Goal: Contribute content

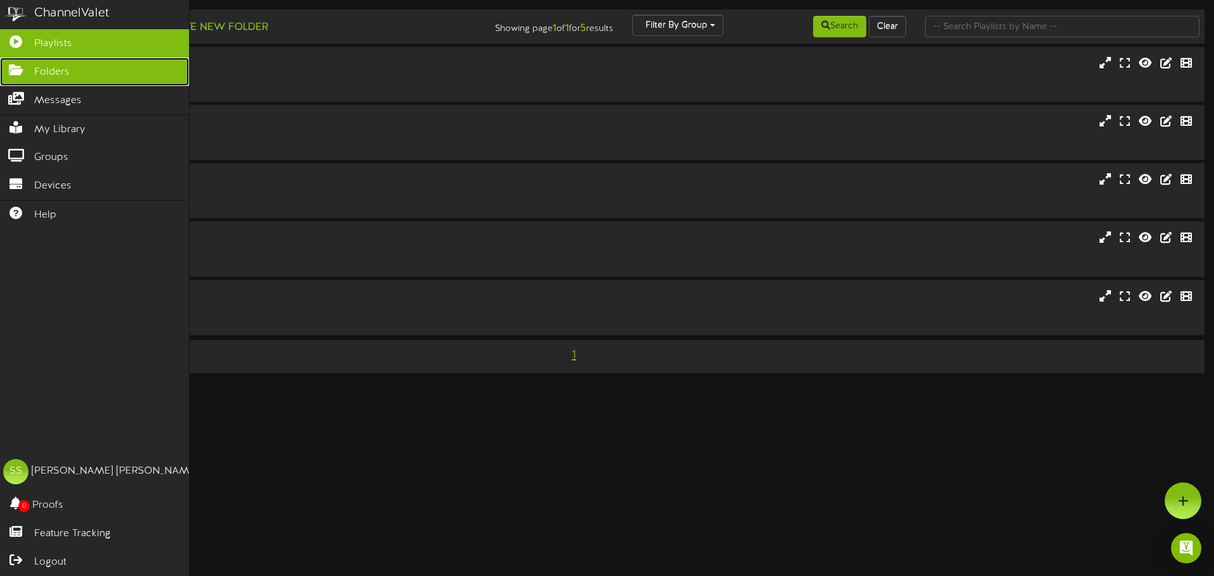
click at [19, 70] on icon at bounding box center [16, 68] width 32 height 9
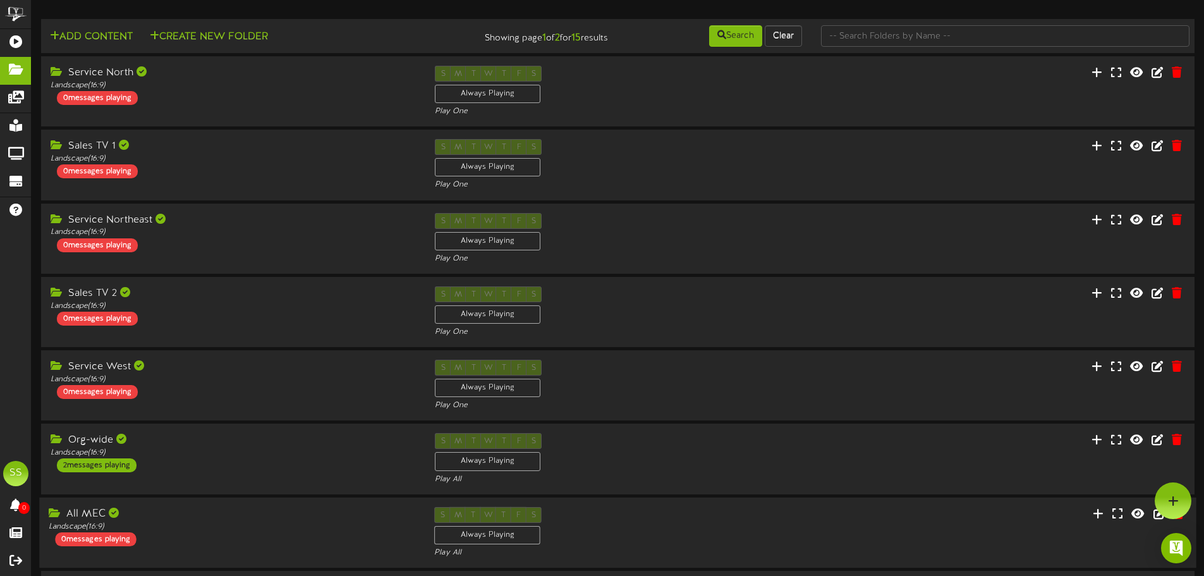
click at [191, 517] on div "All MEC" at bounding box center [232, 514] width 367 height 15
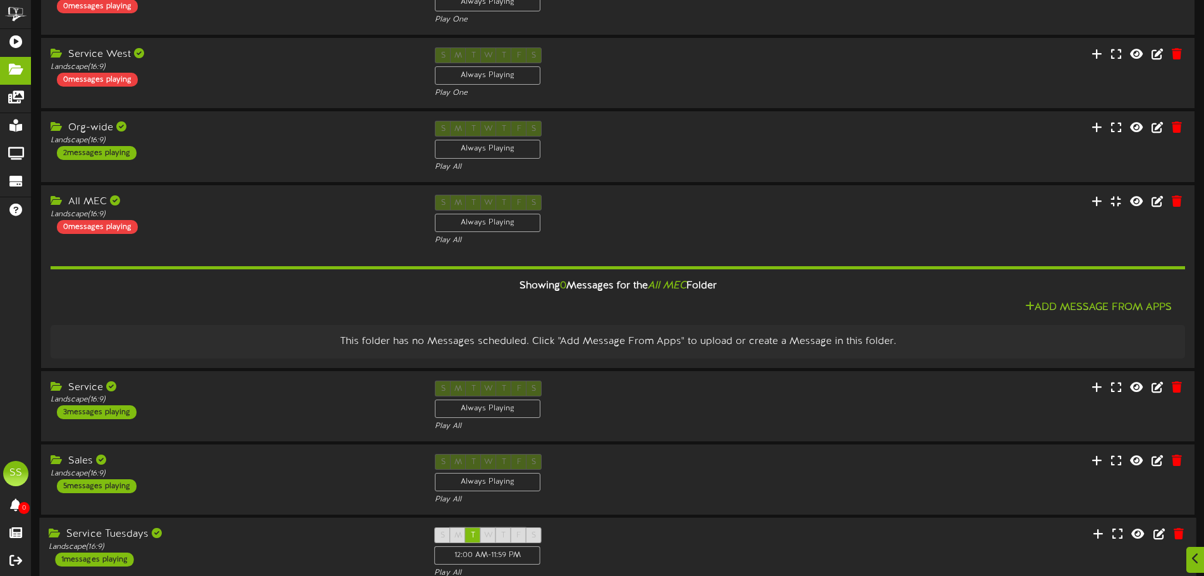
scroll to position [377, 0]
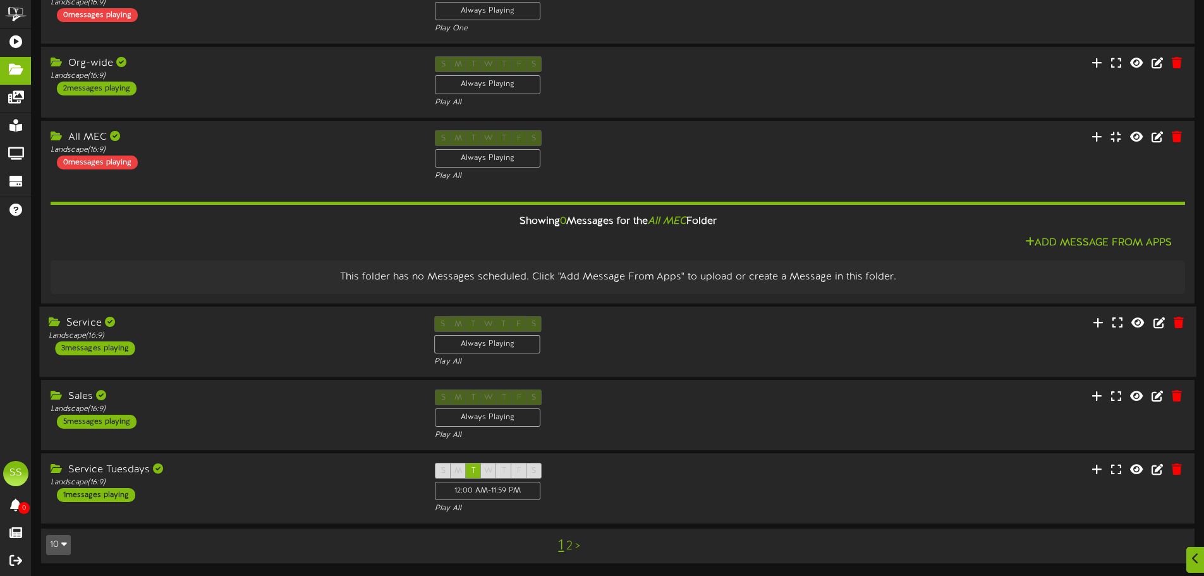
click at [314, 323] on div "Service" at bounding box center [232, 323] width 367 height 15
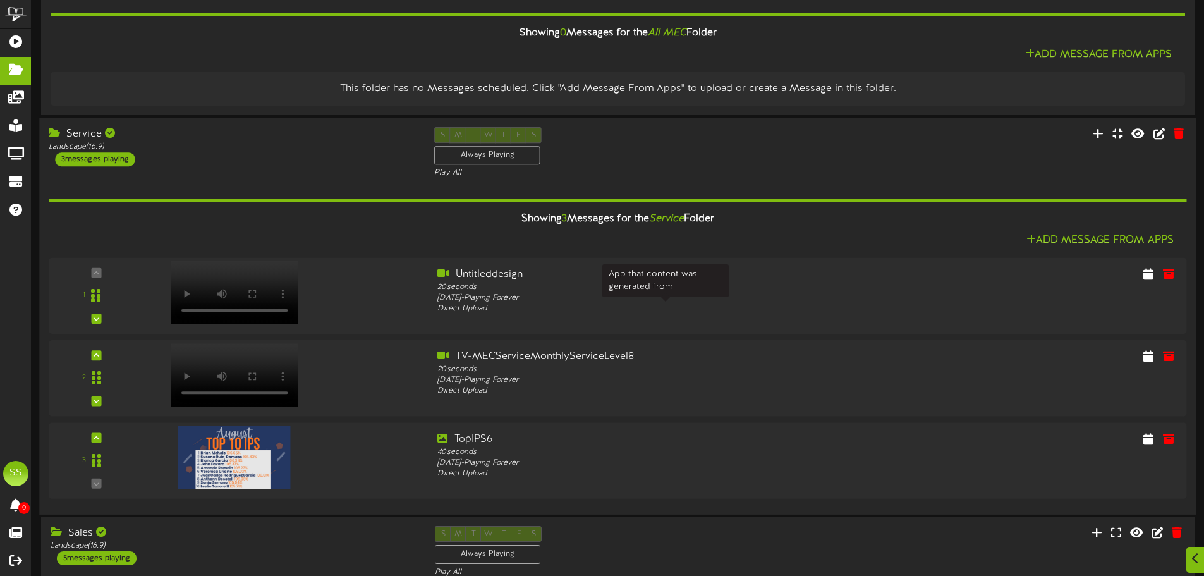
scroll to position [567, 0]
click at [1095, 133] on icon at bounding box center [1099, 132] width 13 height 14
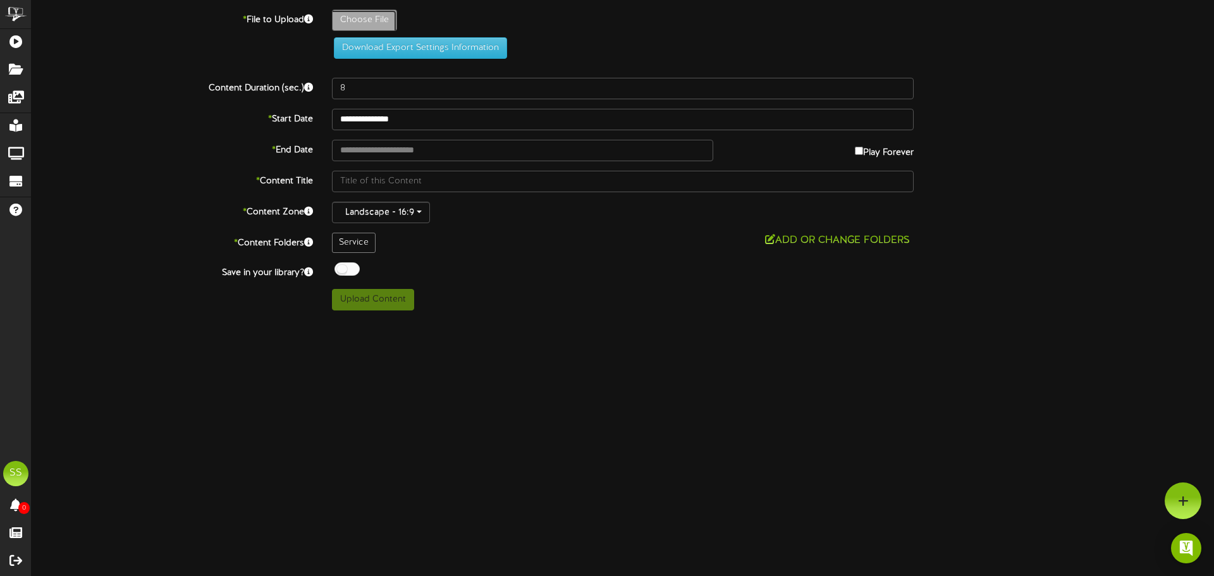
type input "**********"
type input "BlueandWhiteCongratulationsGraduateCard2"
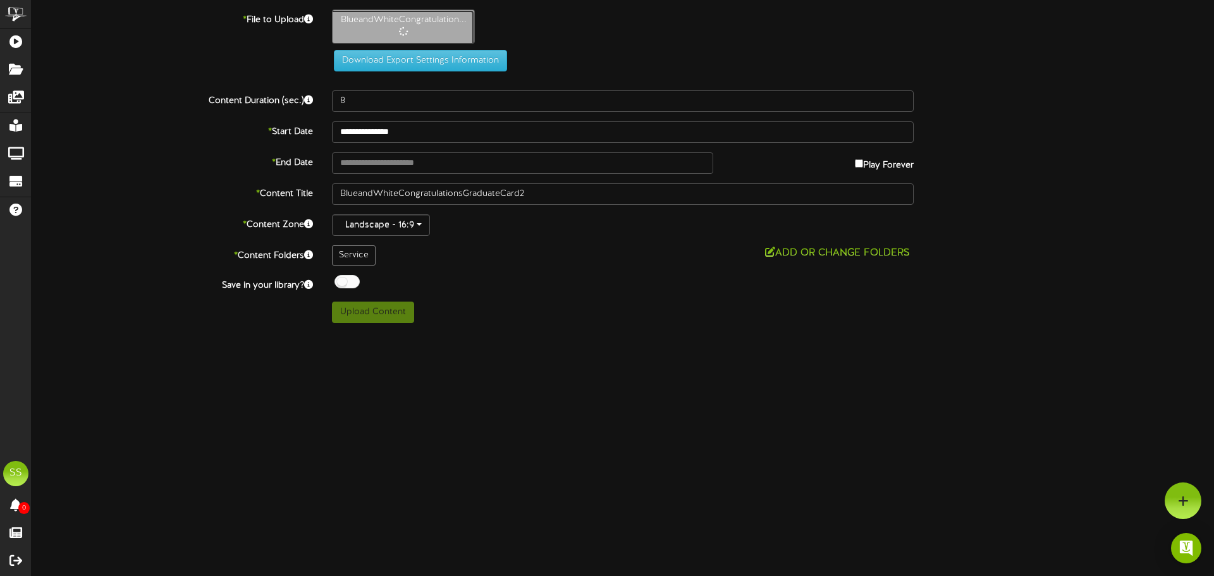
type input "20"
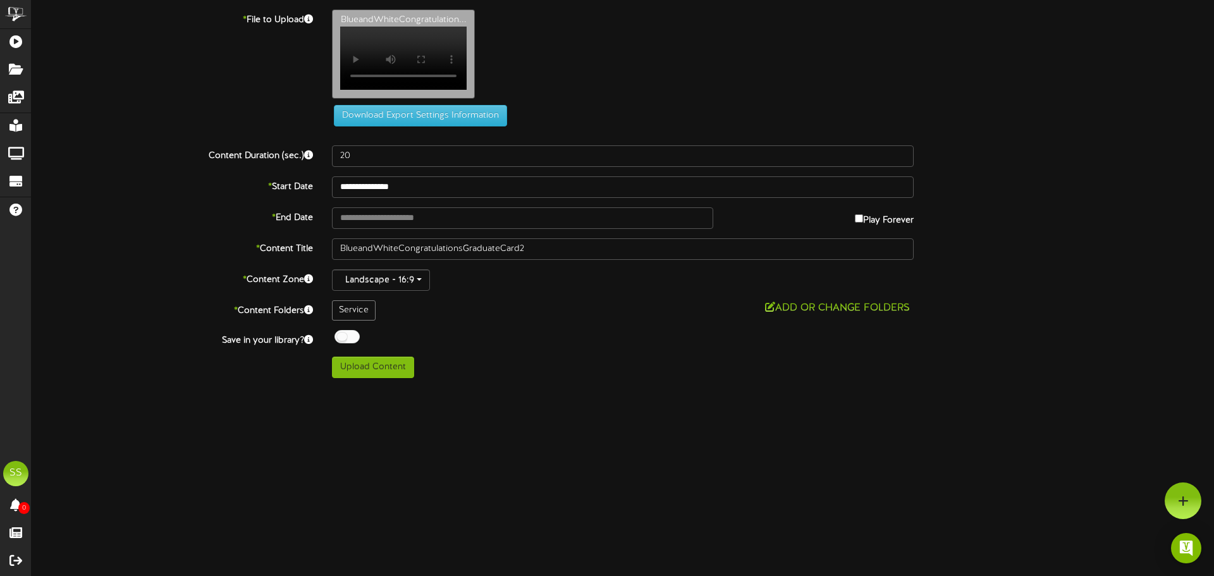
click at [596, 68] on div "BlueandWhiteCongratulation... Your browser does not support HTML5 video." at bounding box center [772, 56] width 901 height 95
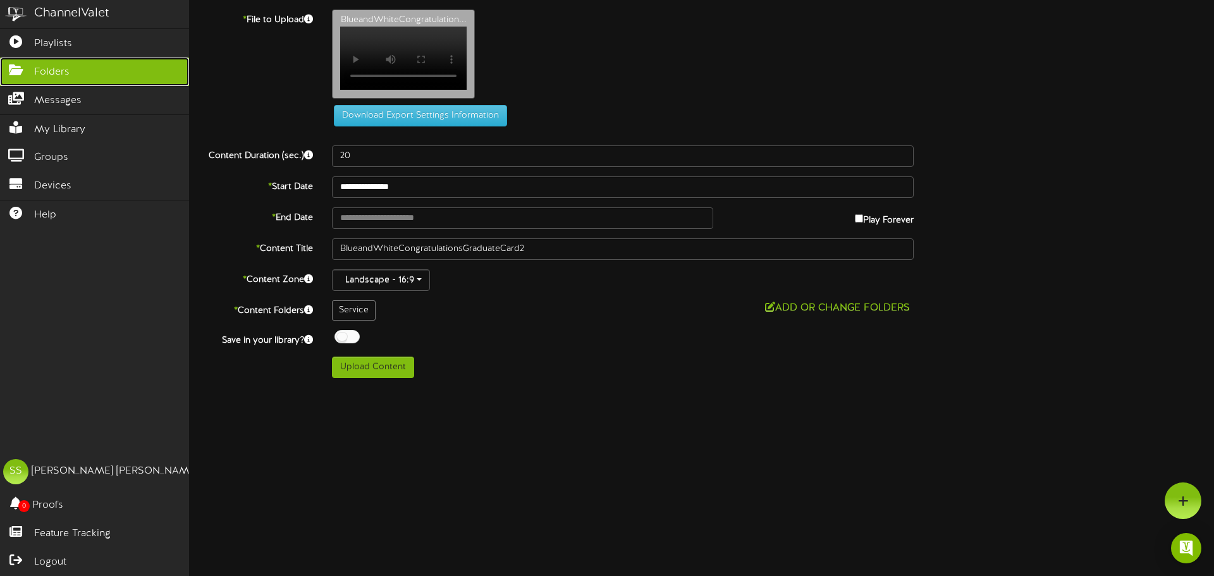
click at [40, 70] on span "Folders" at bounding box center [51, 72] width 35 height 15
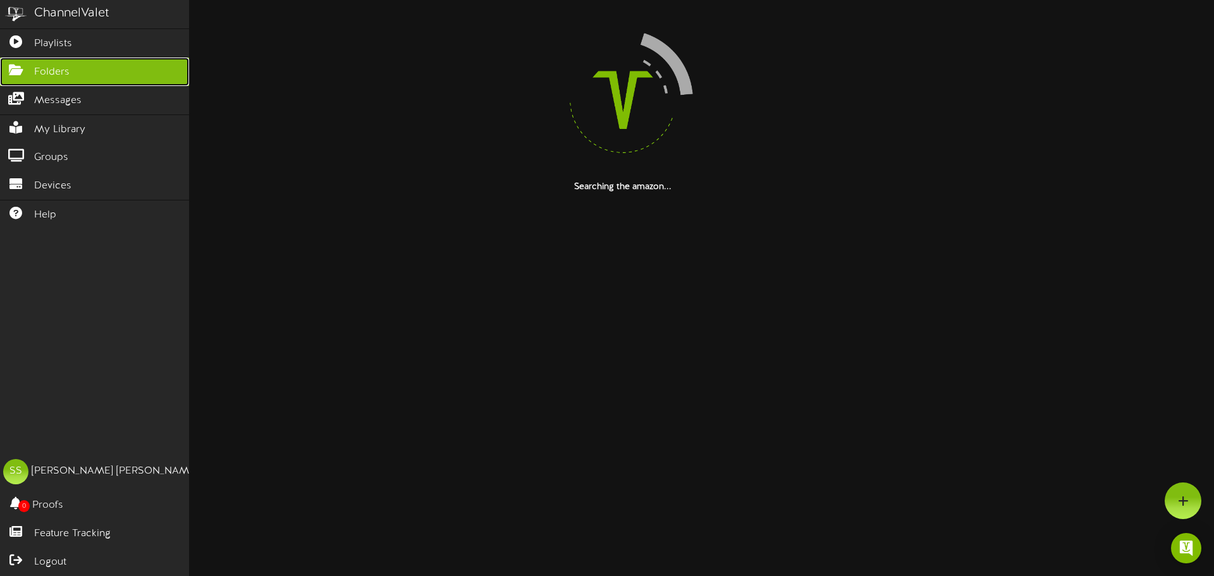
click at [13, 70] on icon at bounding box center [16, 68] width 32 height 9
click at [82, 68] on link "Folders" at bounding box center [94, 72] width 189 height 28
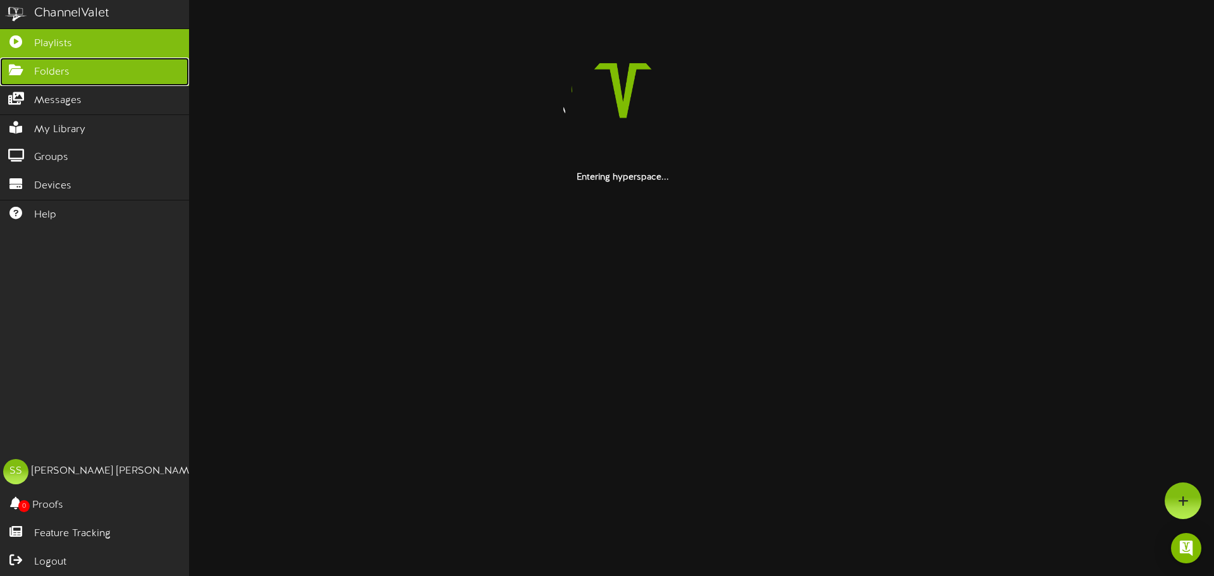
click at [35, 80] on link "Folders" at bounding box center [94, 72] width 189 height 28
